Goal: Task Accomplishment & Management: Use online tool/utility

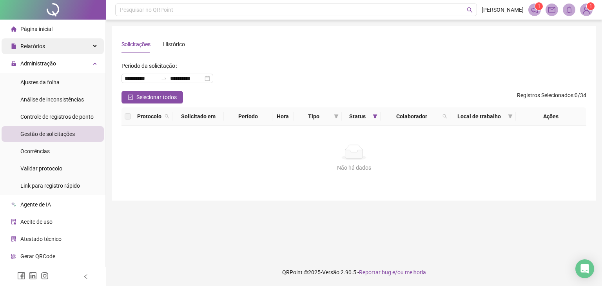
click at [61, 51] on div "Relatórios" at bounding box center [53, 46] width 102 height 16
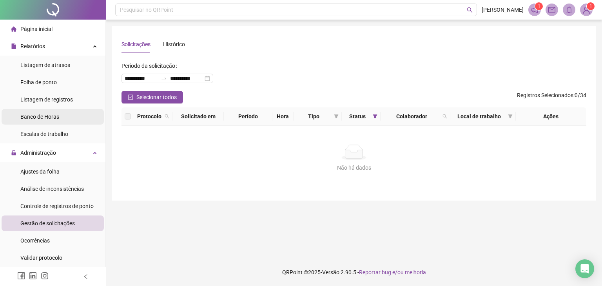
click at [50, 115] on span "Banco de Horas" at bounding box center [39, 117] width 39 height 6
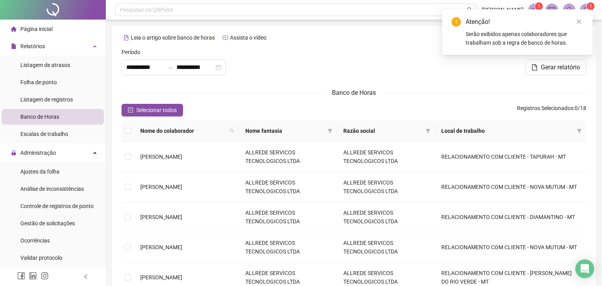
type input "**********"
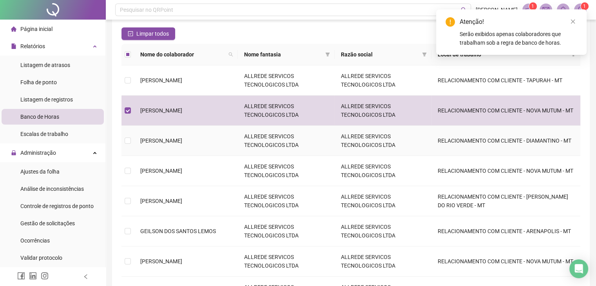
scroll to position [78, 0]
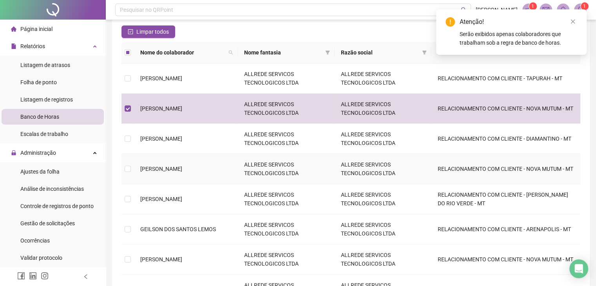
click at [123, 165] on td at bounding box center [128, 169] width 13 height 30
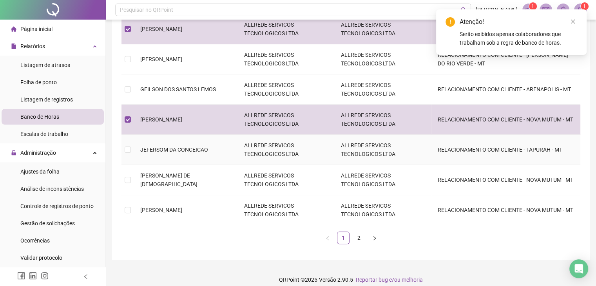
scroll to position [225, 0]
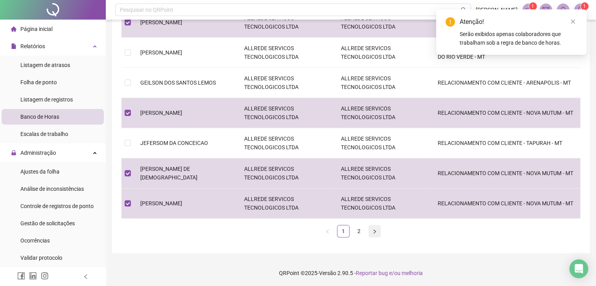
click at [373, 234] on button "button" at bounding box center [374, 231] width 13 height 13
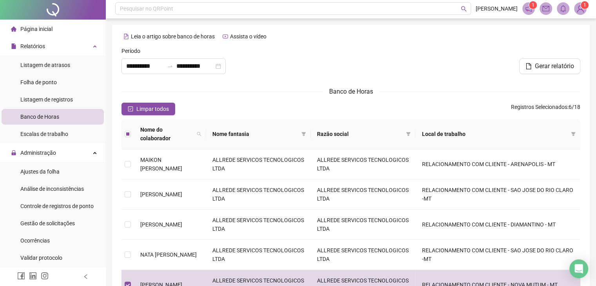
scroll to position [0, 0]
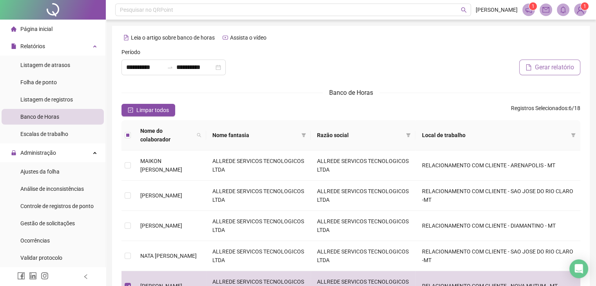
click at [549, 67] on span "Gerar relatório" at bounding box center [554, 67] width 39 height 9
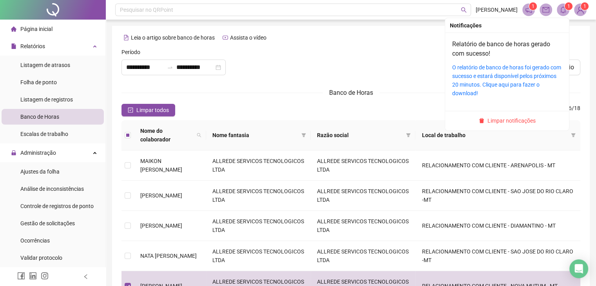
click at [562, 12] on icon "bell" at bounding box center [563, 9] width 5 height 7
click at [496, 77] on link "O relatório de banco de horas foi gerado com sucesso e estará disponível pelos …" at bounding box center [506, 80] width 109 height 32
